Goal: Leave review/rating: Leave review/rating

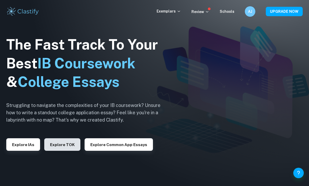
drag, startPoint x: 69, startPoint y: 152, endPoint x: 69, endPoint y: 155, distance: 3.1
click at [69, 151] on button "Explore TOK" at bounding box center [62, 145] width 36 height 13
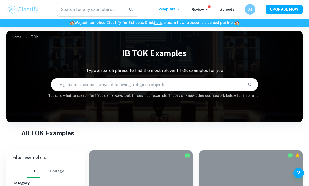
click at [103, 84] on input "text" at bounding box center [147, 84] width 192 height 15
paste input "Paragraphs: subjectivity is inevitabke enriches historical knowledge through di…"
type input "is subjectivity unfairly"
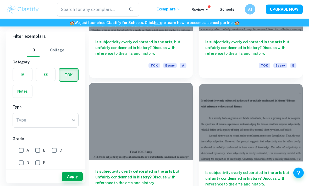
scroll to position [849, 0]
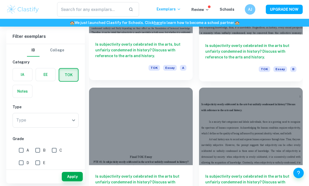
click at [144, 50] on h6 "Is subjectivity overly celebrated in the arts, but unfairly condemned in histor…" at bounding box center [140, 50] width 91 height 17
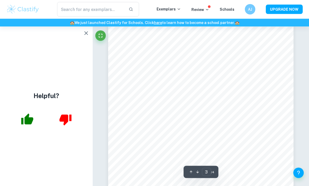
scroll to position [586, 0]
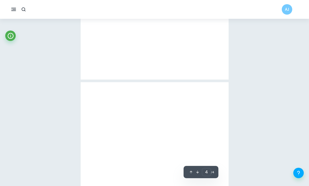
type input "3"
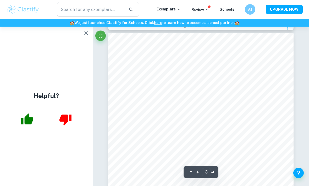
scroll to position [544, 0]
